Goal: Transaction & Acquisition: Purchase product/service

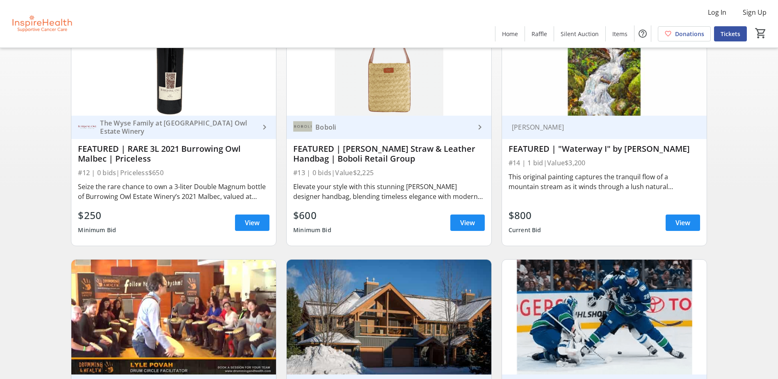
scroll to position [123, 0]
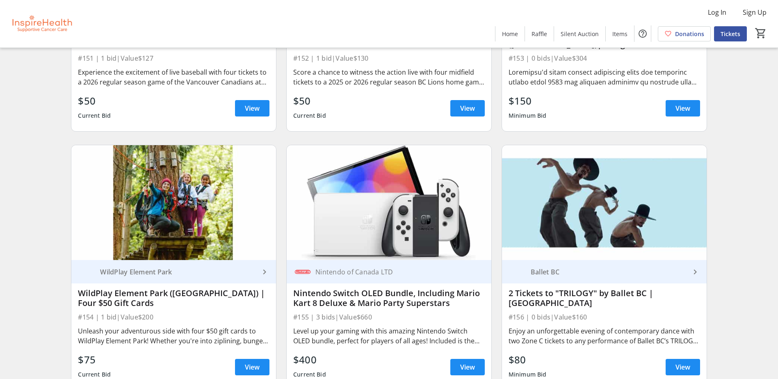
scroll to position [2404, 0]
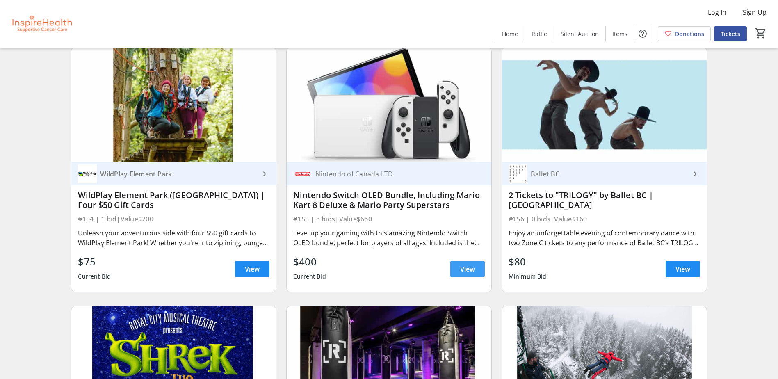
click at [457, 271] on span at bounding box center [467, 269] width 34 height 20
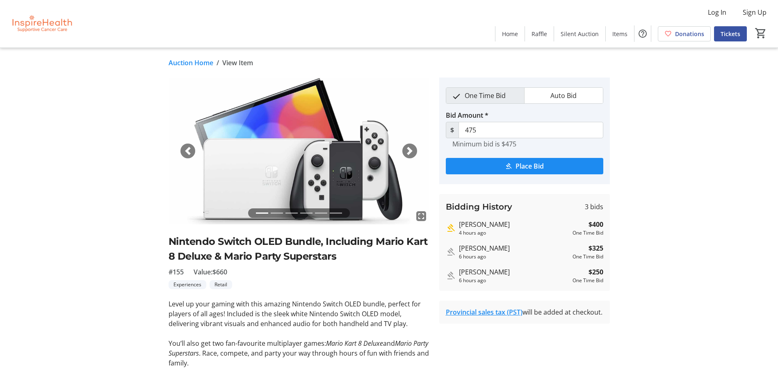
click at [414, 149] on div "Next" at bounding box center [409, 150] width 15 height 15
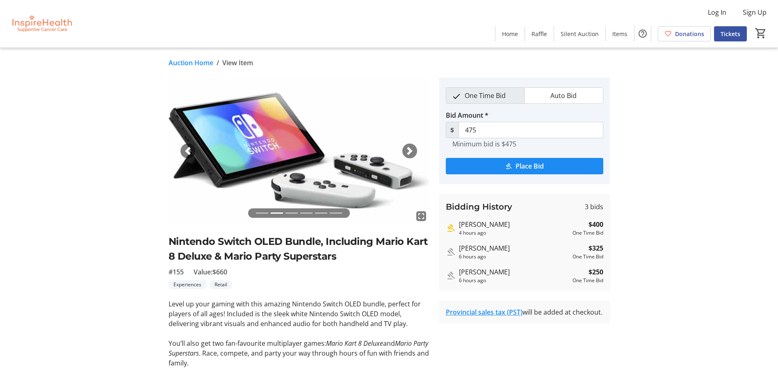
click at [414, 149] on div "Next" at bounding box center [409, 150] width 15 height 15
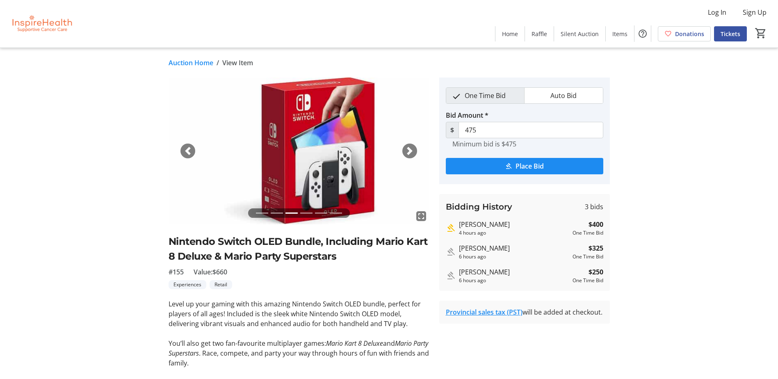
click at [410, 149] on span "button" at bounding box center [409, 151] width 8 height 8
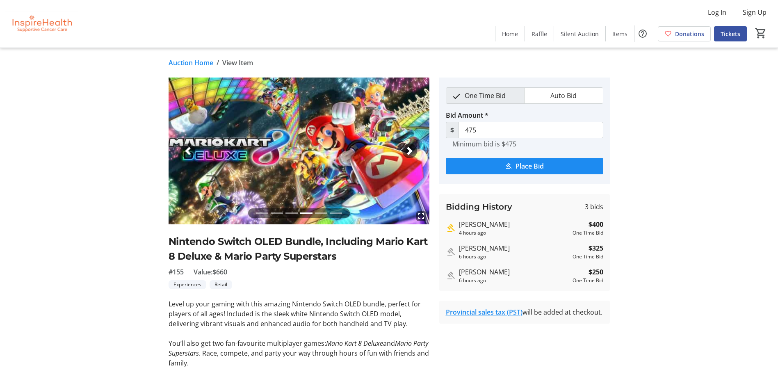
click at [410, 149] on span "button" at bounding box center [409, 151] width 8 height 8
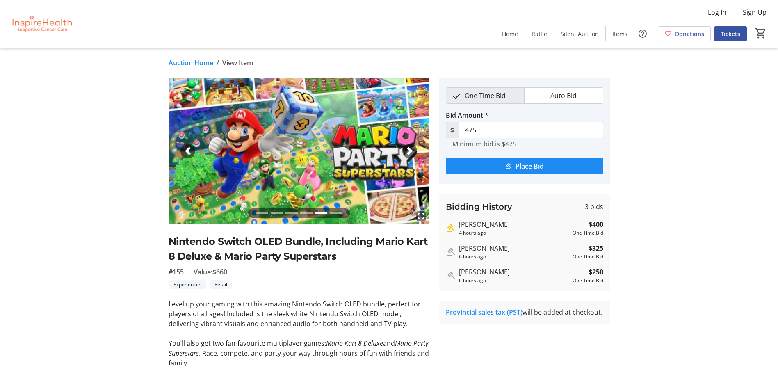
click at [410, 149] on span "button" at bounding box center [409, 151] width 8 height 8
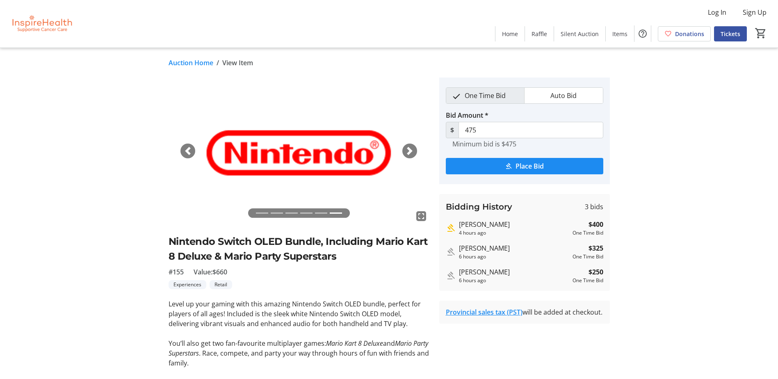
click at [196, 61] on link "Auction Home" at bounding box center [191, 63] width 45 height 10
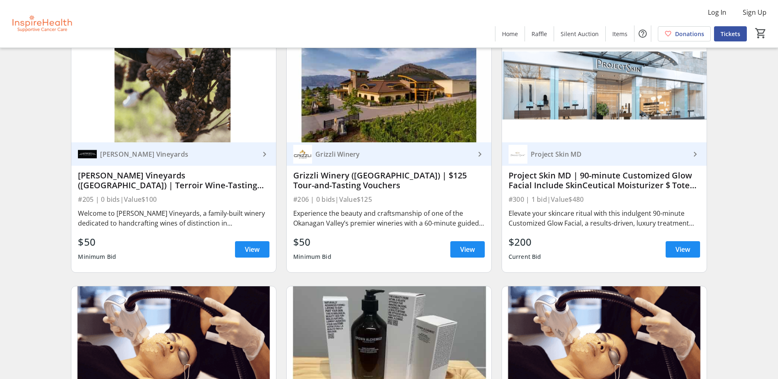
scroll to position [3936, 0]
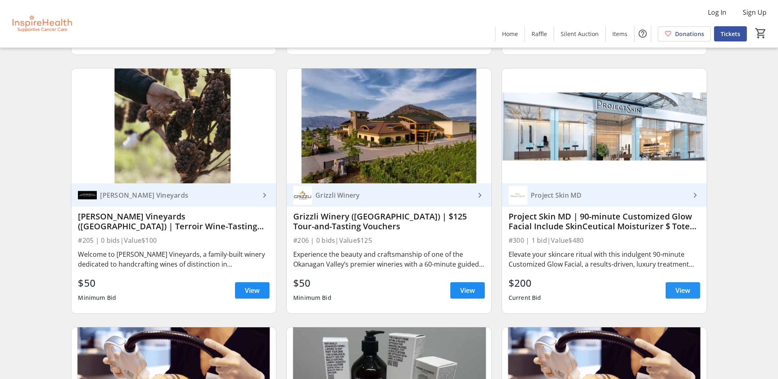
click at [683, 293] on span "View" at bounding box center [682, 290] width 15 height 10
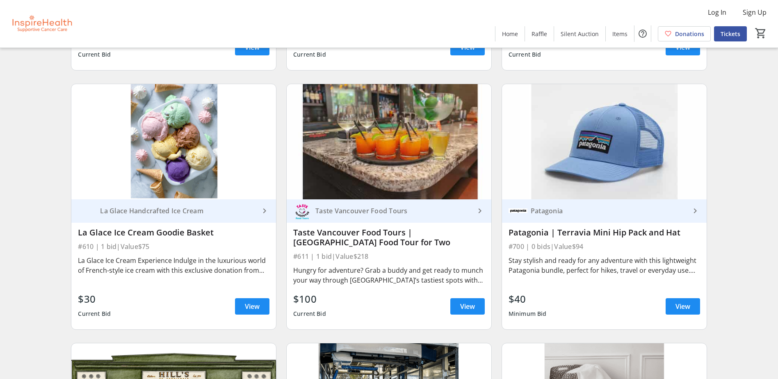
scroll to position [6519, 0]
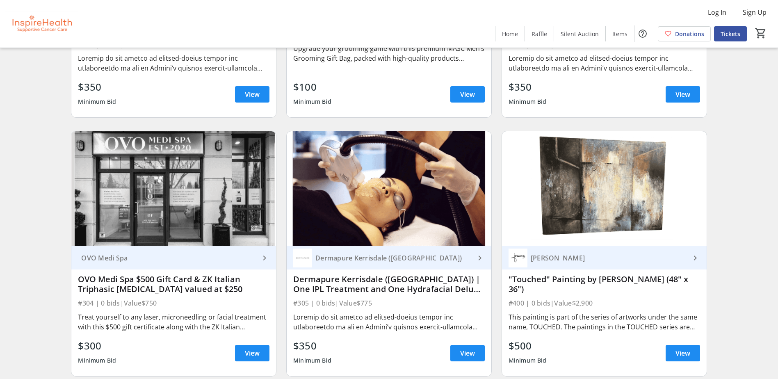
scroll to position [4387, 0]
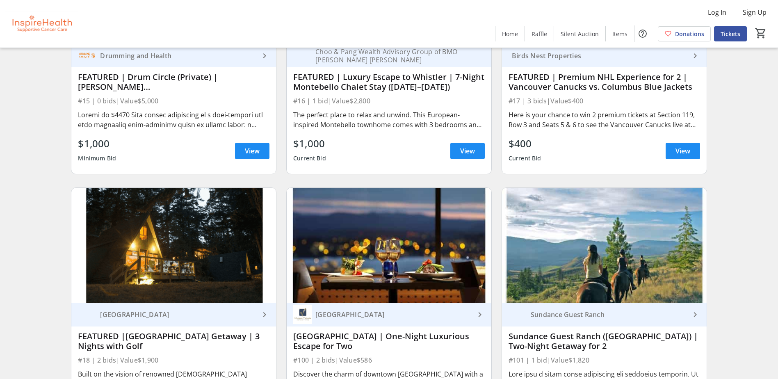
scroll to position [451, 0]
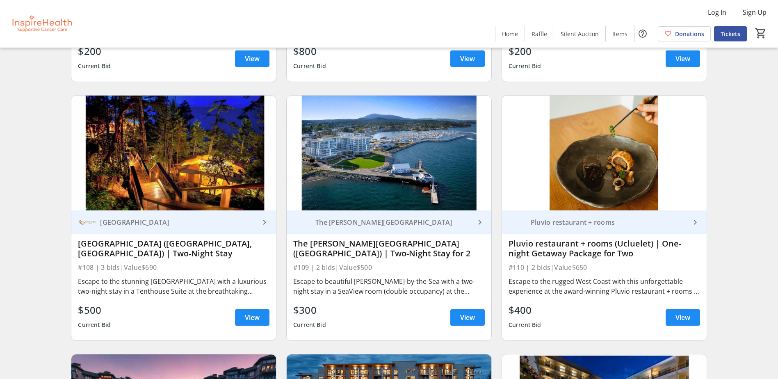
scroll to position [1312, 0]
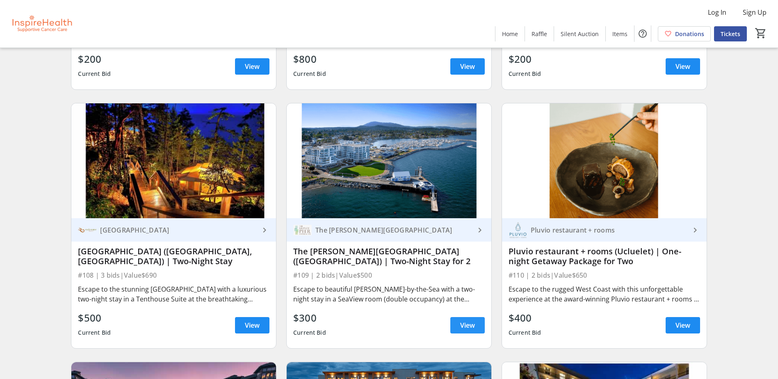
click at [453, 328] on span at bounding box center [467, 325] width 34 height 20
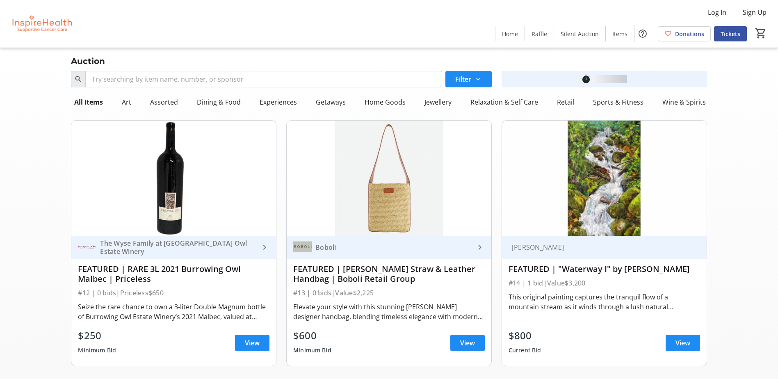
scroll to position [1312, 0]
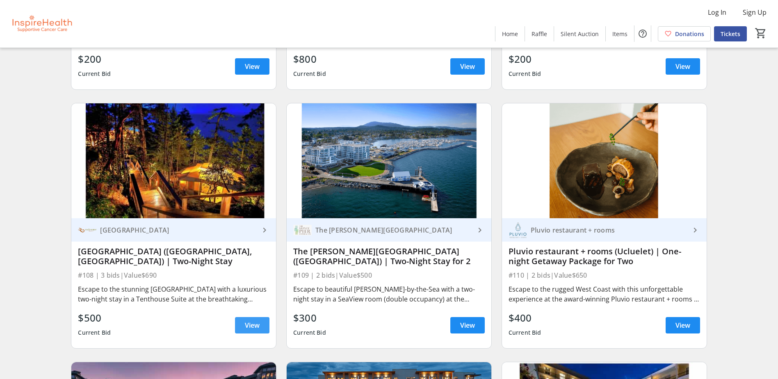
click at [246, 329] on span "View" at bounding box center [252, 325] width 15 height 10
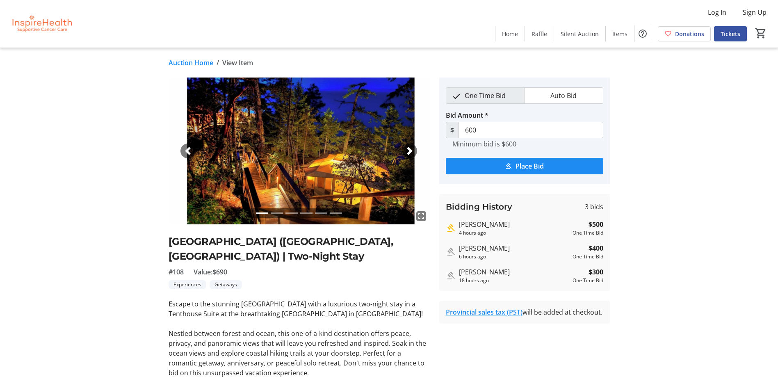
scroll to position [1312, 0]
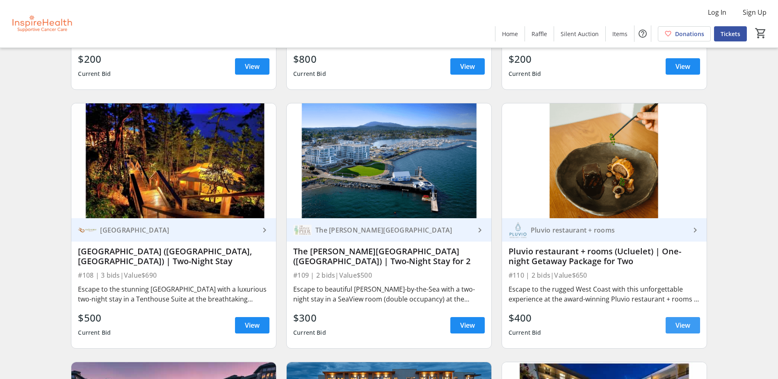
click at [668, 321] on span at bounding box center [682, 325] width 34 height 20
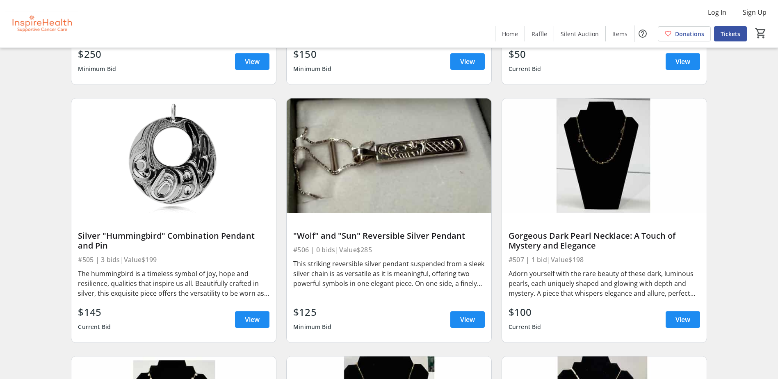
scroll to position [5207, 0]
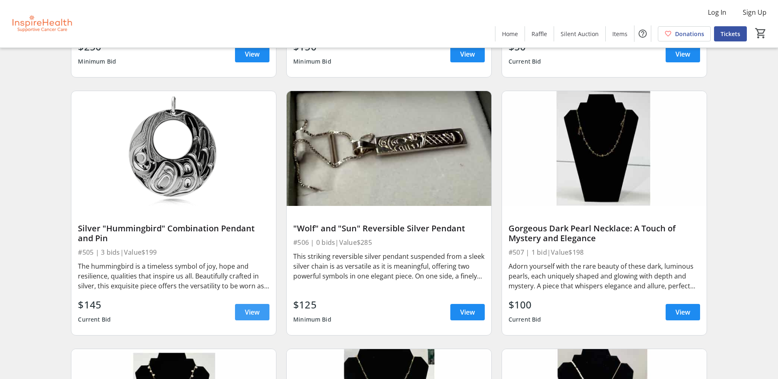
click at [243, 313] on span at bounding box center [252, 312] width 34 height 20
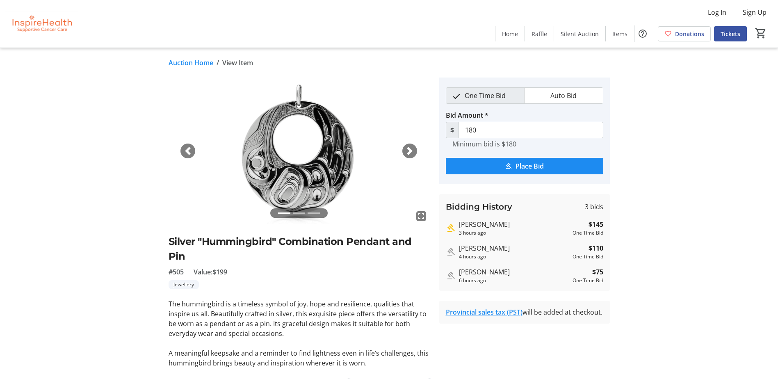
click at [414, 153] on div "Next" at bounding box center [409, 150] width 15 height 15
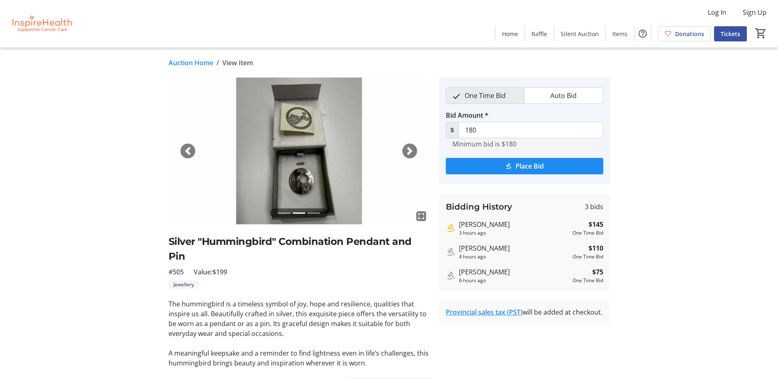
click at [414, 153] on div "Next" at bounding box center [409, 150] width 15 height 15
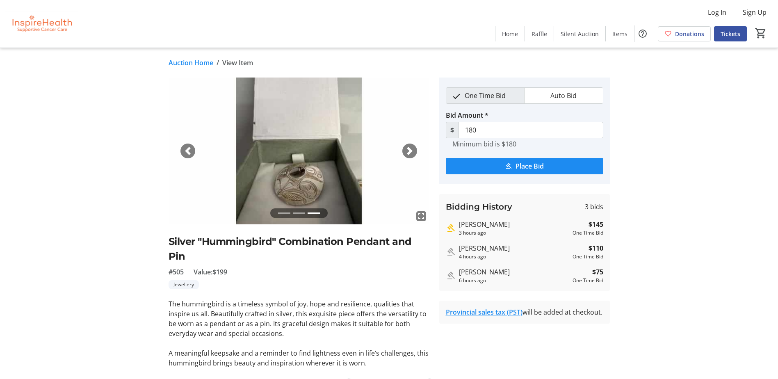
click at [404, 149] on div "Next" at bounding box center [409, 150] width 15 height 15
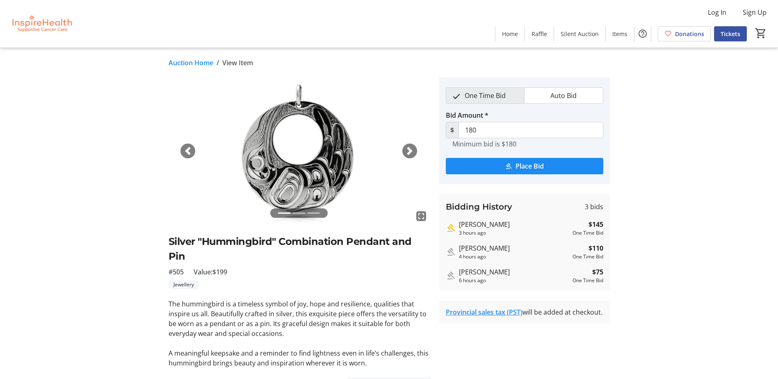
click at [404, 149] on div "Next" at bounding box center [409, 150] width 15 height 15
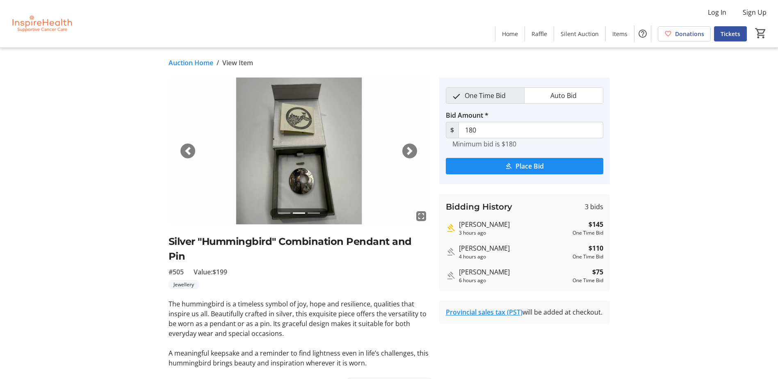
click at [419, 214] on mat-icon "fullscreen" at bounding box center [421, 216] width 10 height 10
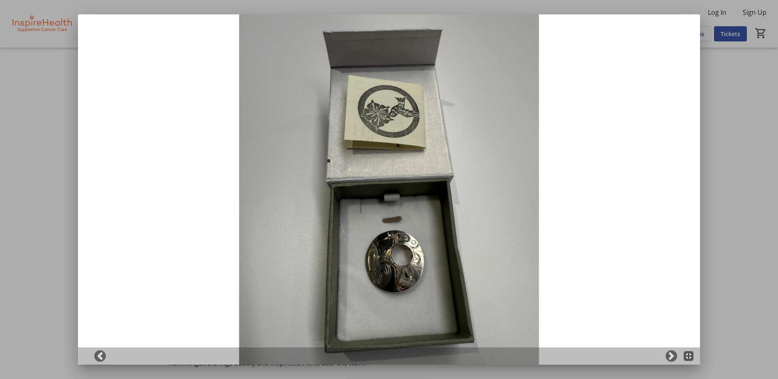
click at [754, 162] on div at bounding box center [389, 189] width 778 height 379
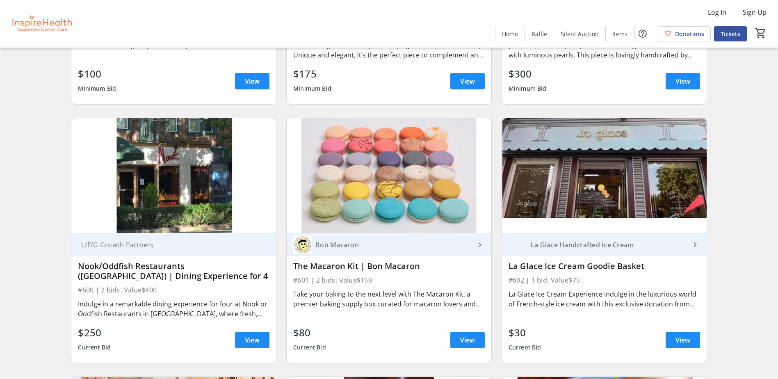
scroll to position [5740, 0]
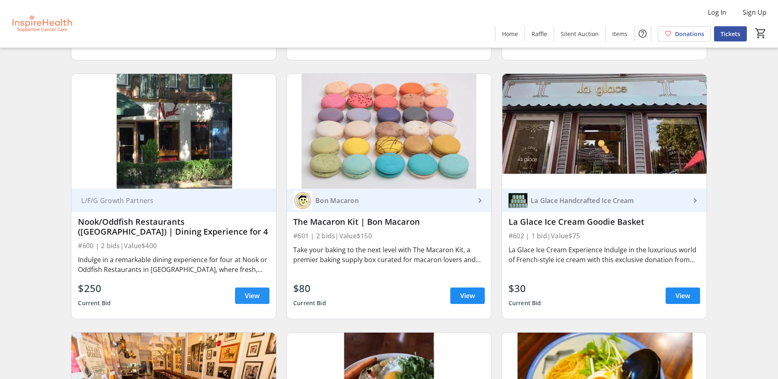
click at [247, 301] on span at bounding box center [252, 296] width 34 height 20
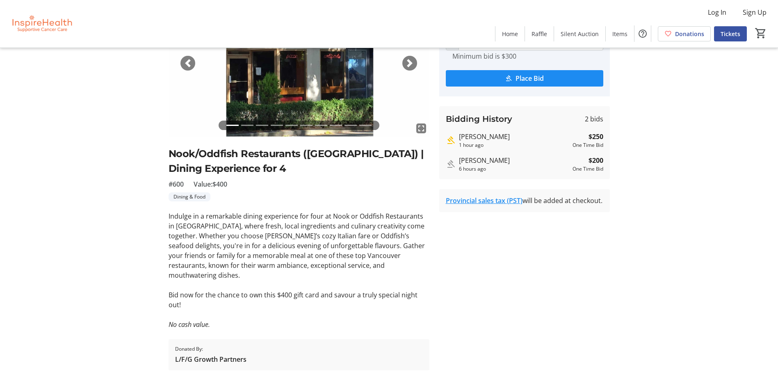
scroll to position [91, 0]
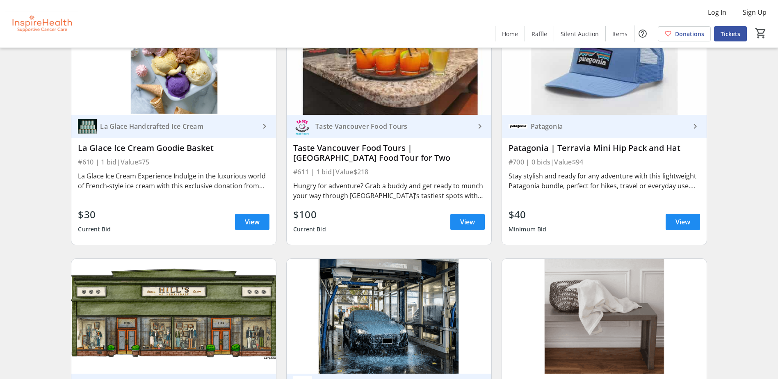
scroll to position [6724, 0]
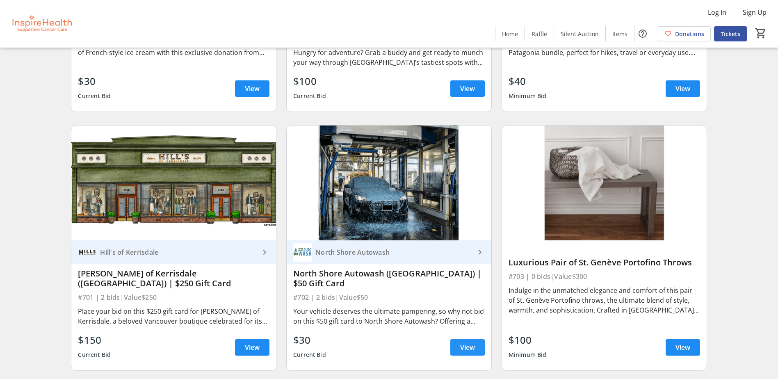
click at [469, 342] on span "View" at bounding box center [467, 347] width 15 height 10
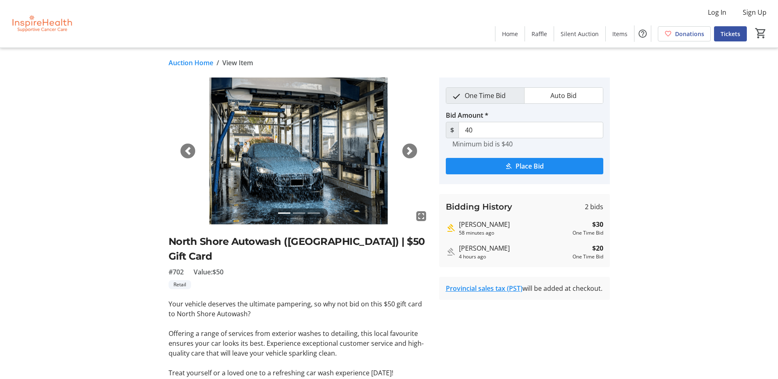
click at [209, 61] on link "Auction Home" at bounding box center [191, 63] width 45 height 10
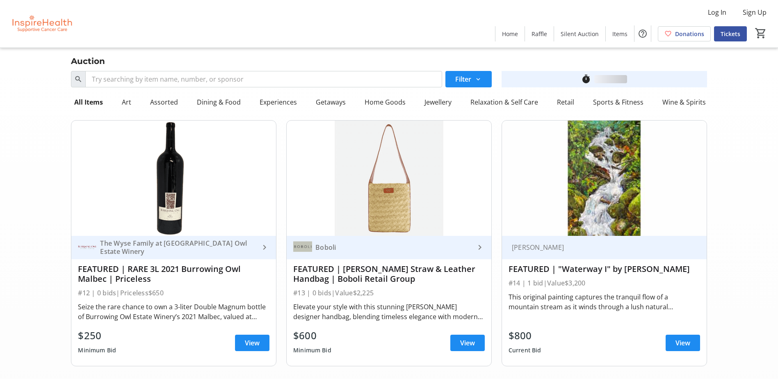
scroll to position [6724, 0]
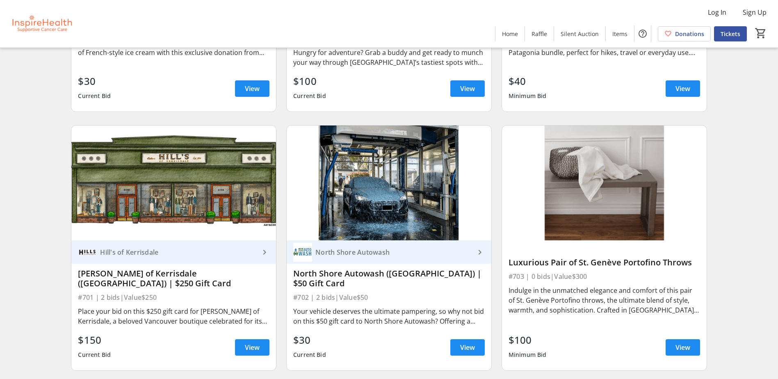
drag, startPoint x: 209, startPoint y: 61, endPoint x: 35, endPoint y: 237, distance: 247.6
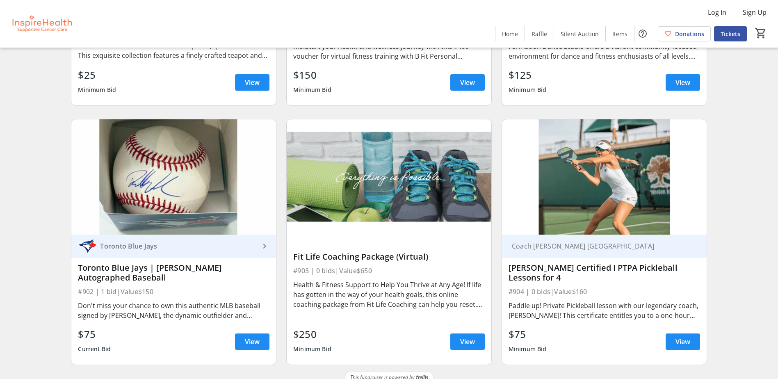
scroll to position [10364, 0]
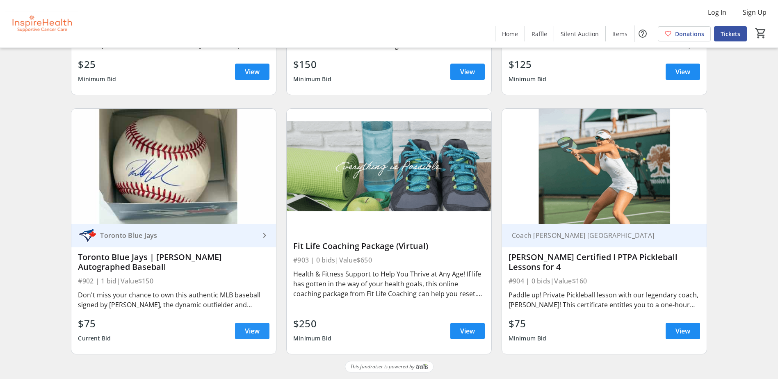
click at [262, 328] on span at bounding box center [252, 331] width 34 height 20
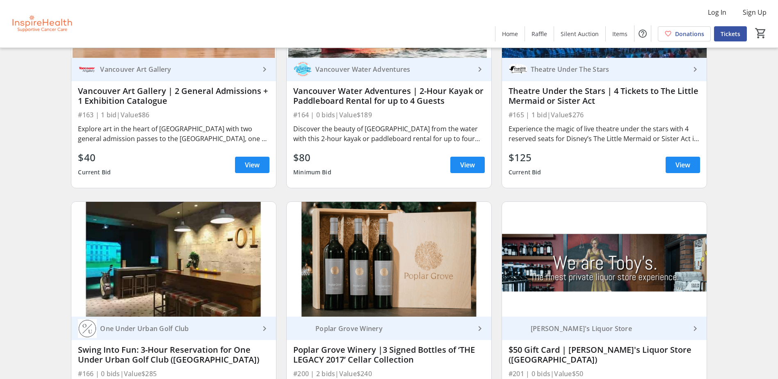
scroll to position [3198, 0]
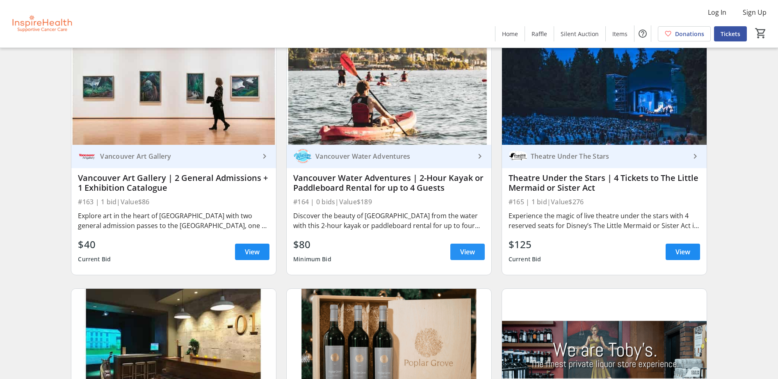
click at [469, 244] on span at bounding box center [467, 252] width 34 height 20
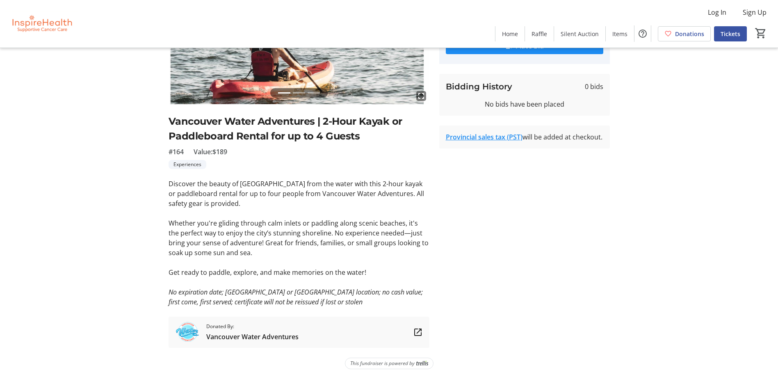
scroll to position [120, 0]
